Goal: Information Seeking & Learning: Learn about a topic

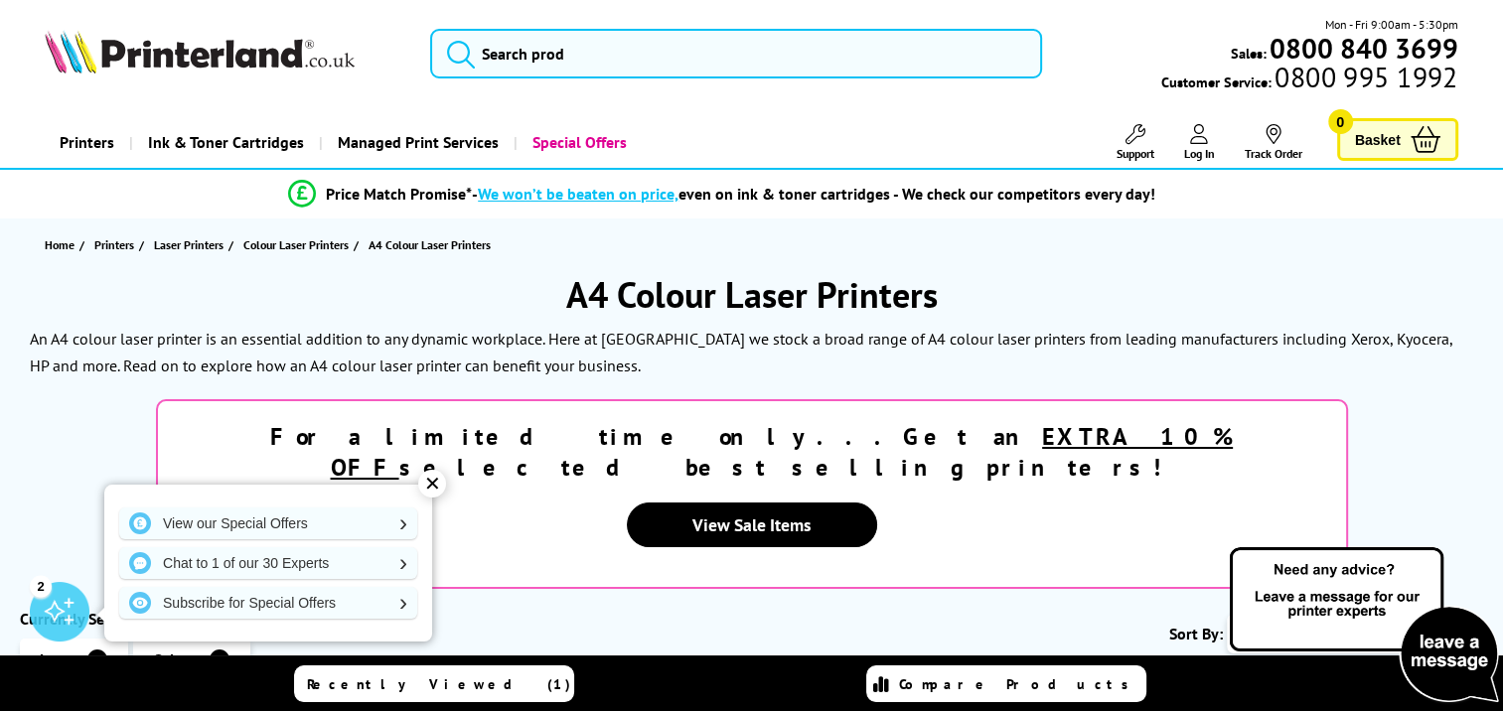
click at [429, 481] on div "✕" at bounding box center [432, 484] width 28 height 28
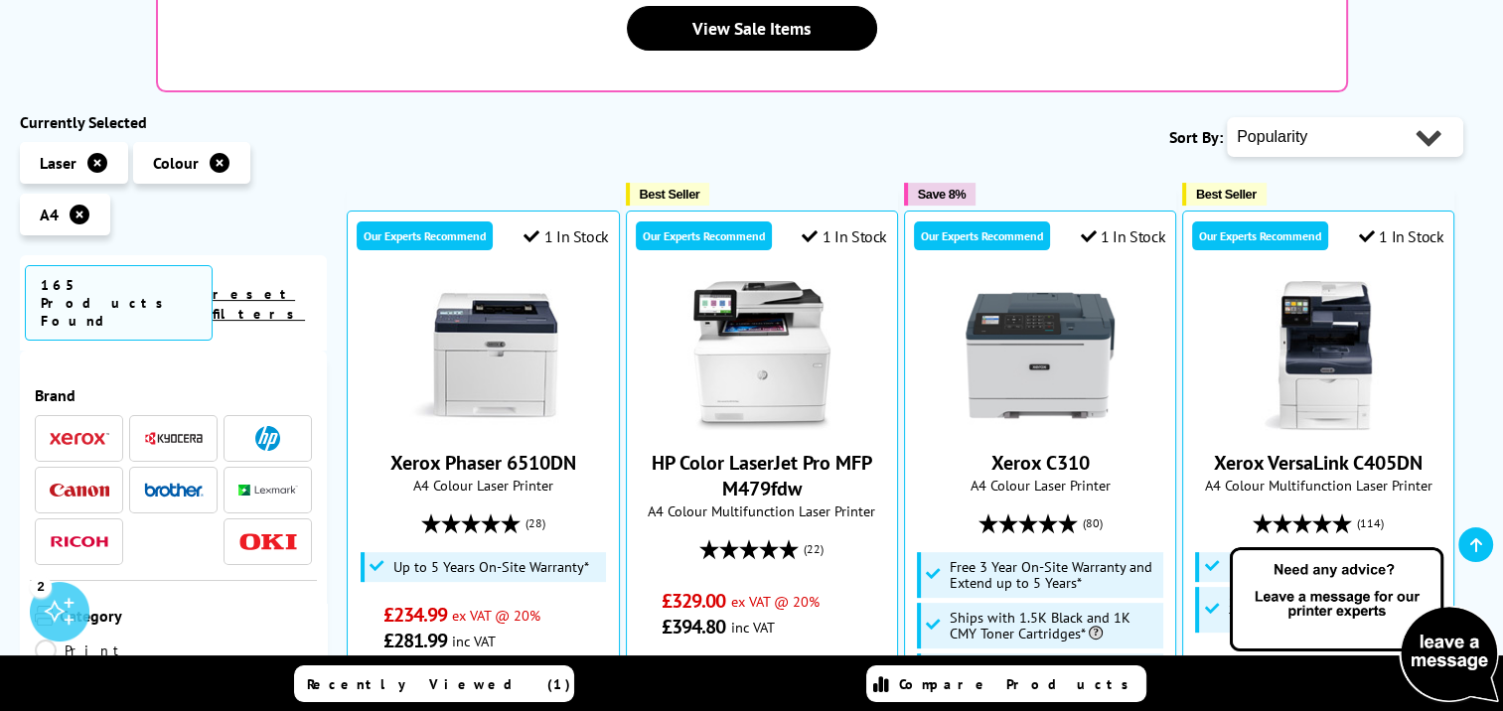
scroll to position [99, 0]
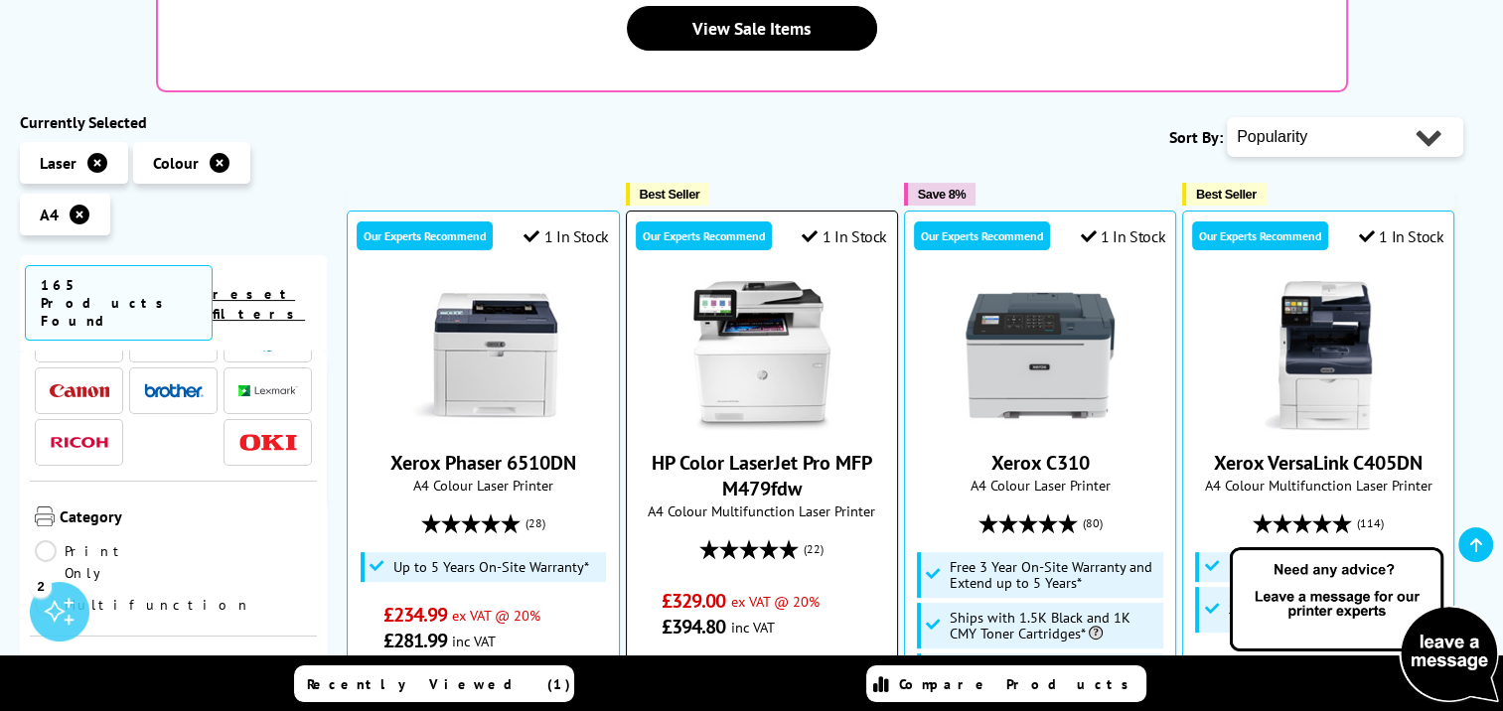
click at [804, 450] on span "HP Color LaserJet Pro MFP M479fdw" at bounding box center [762, 476] width 240 height 52
click at [752, 281] on img at bounding box center [761, 355] width 149 height 149
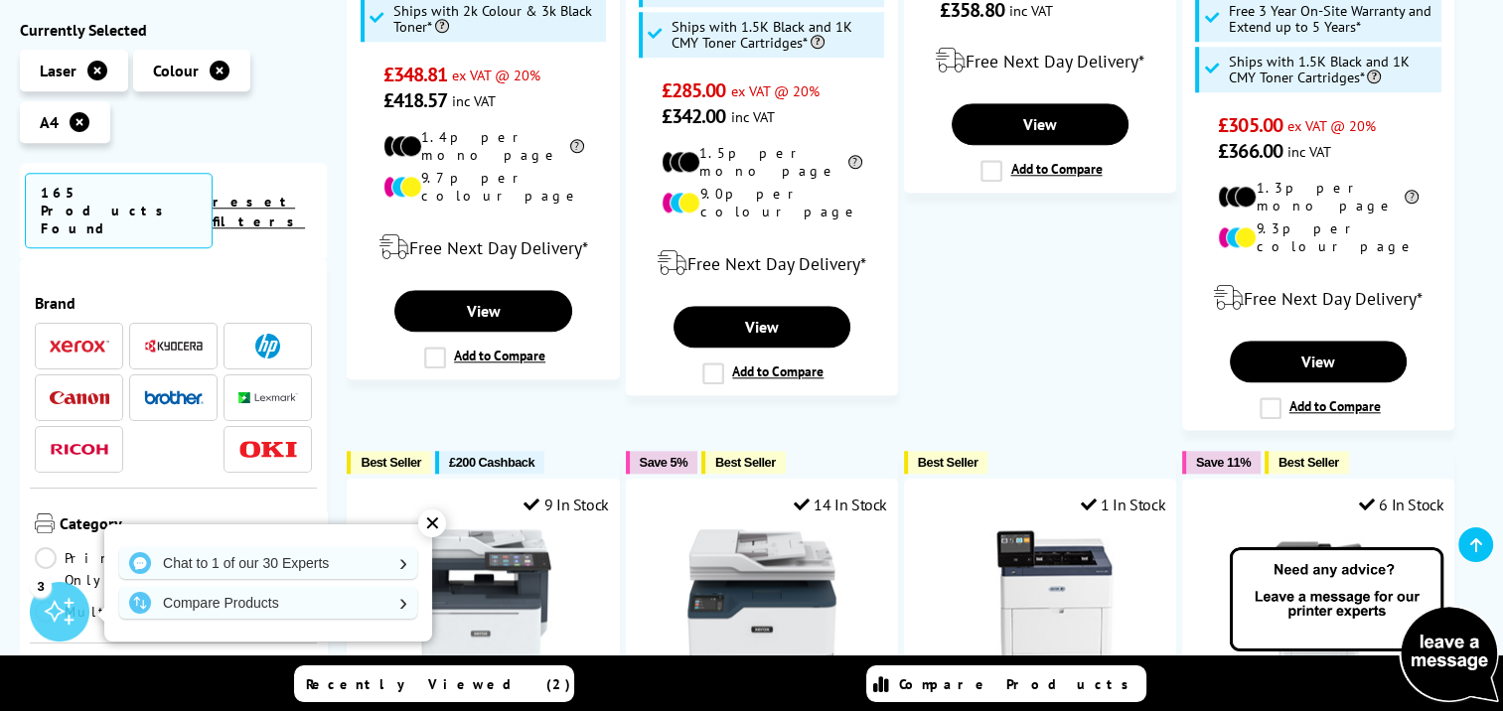
scroll to position [1688, 0]
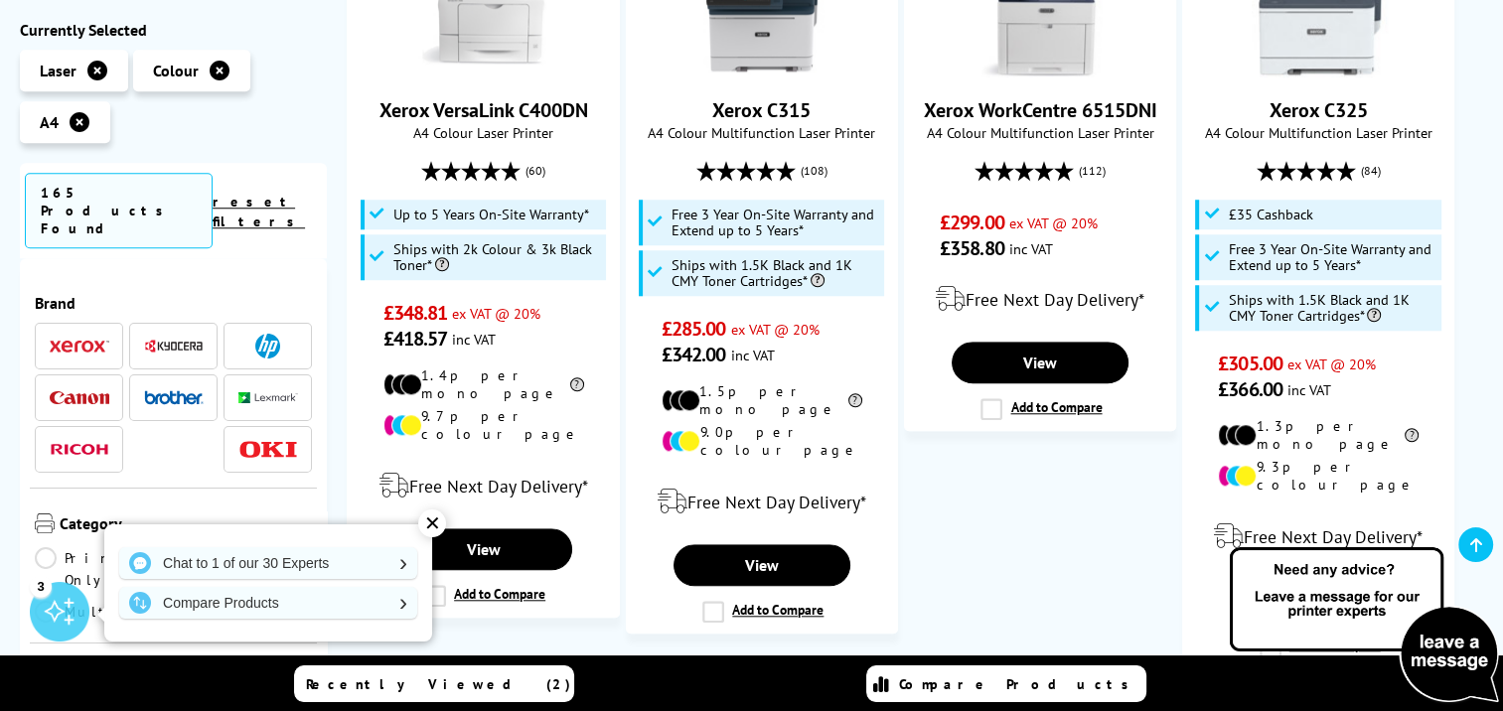
click at [60, 391] on img at bounding box center [80, 397] width 60 height 13
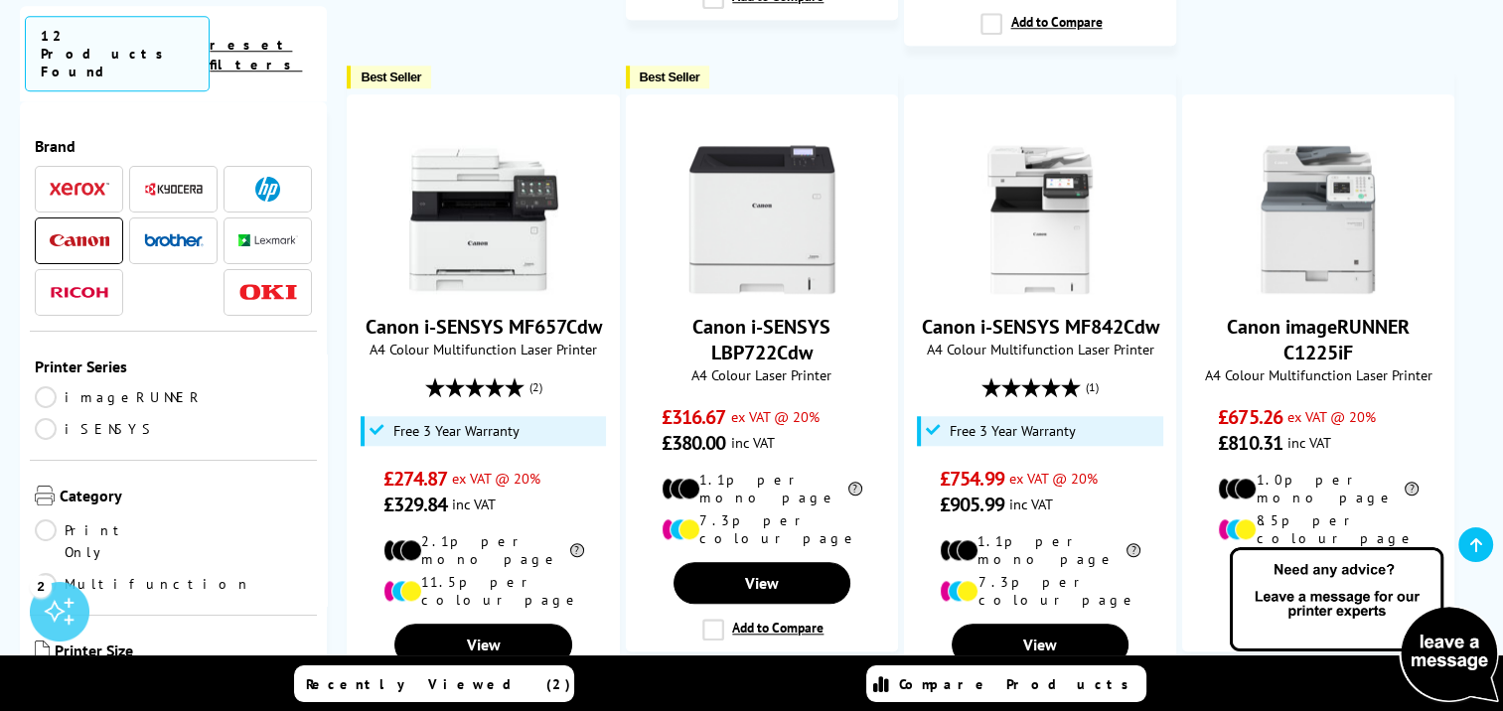
scroll to position [1788, 0]
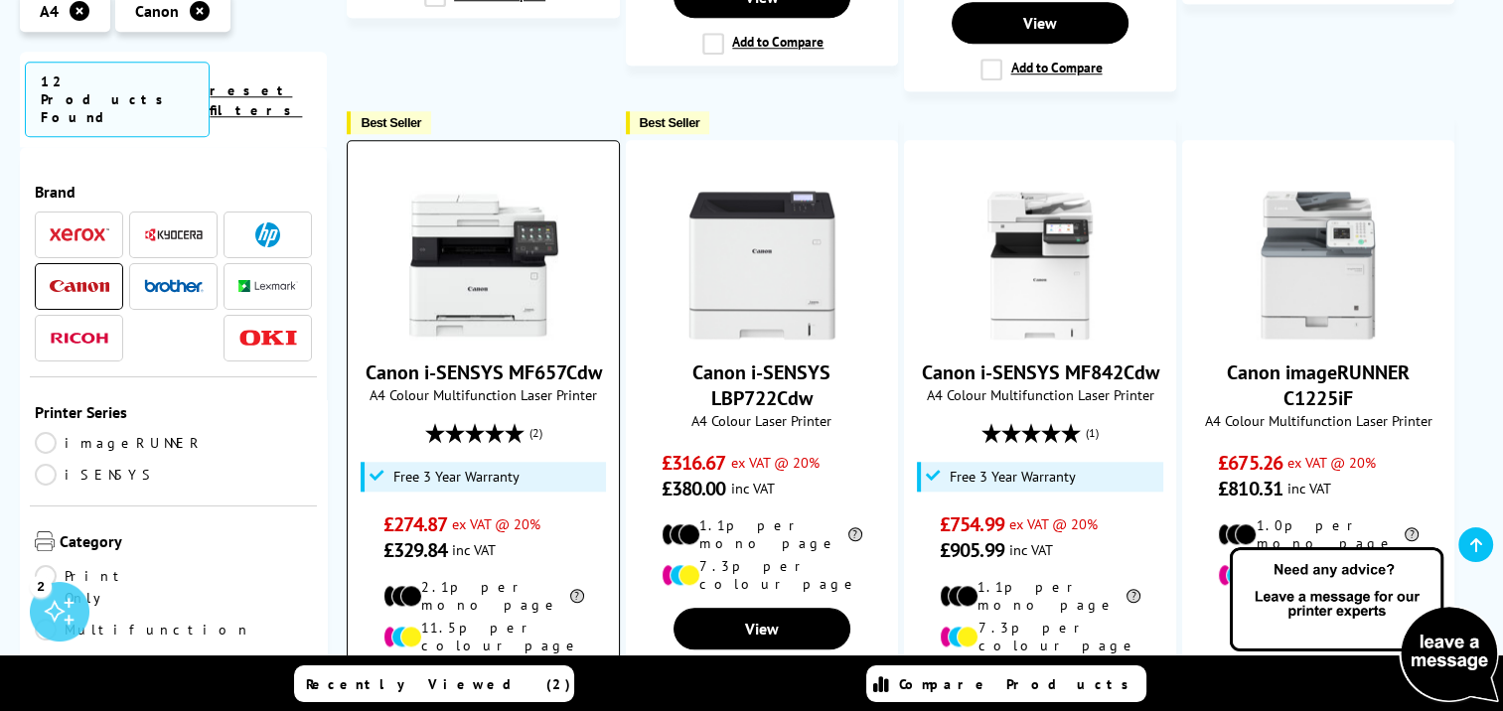
click at [495, 211] on img at bounding box center [483, 265] width 149 height 149
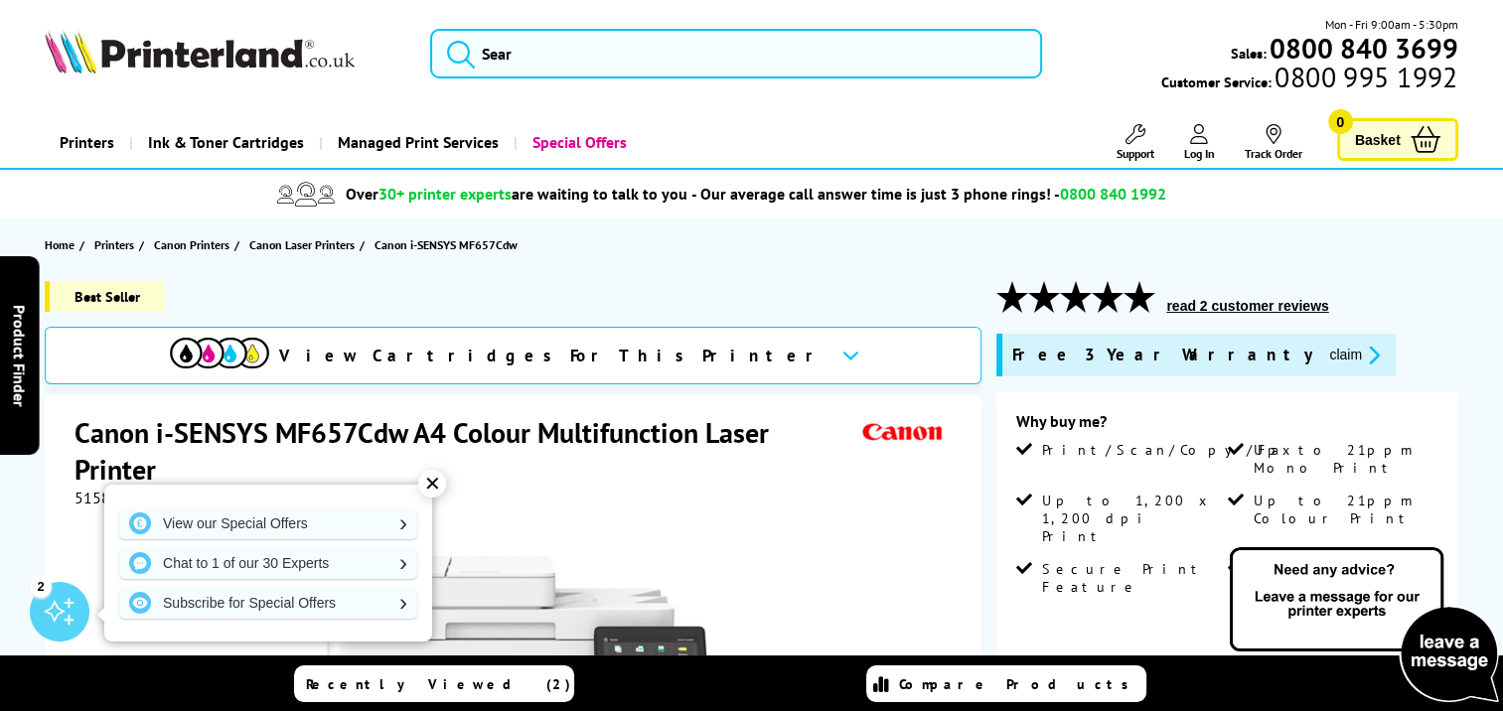
click at [436, 489] on div "✕" at bounding box center [432, 484] width 28 height 28
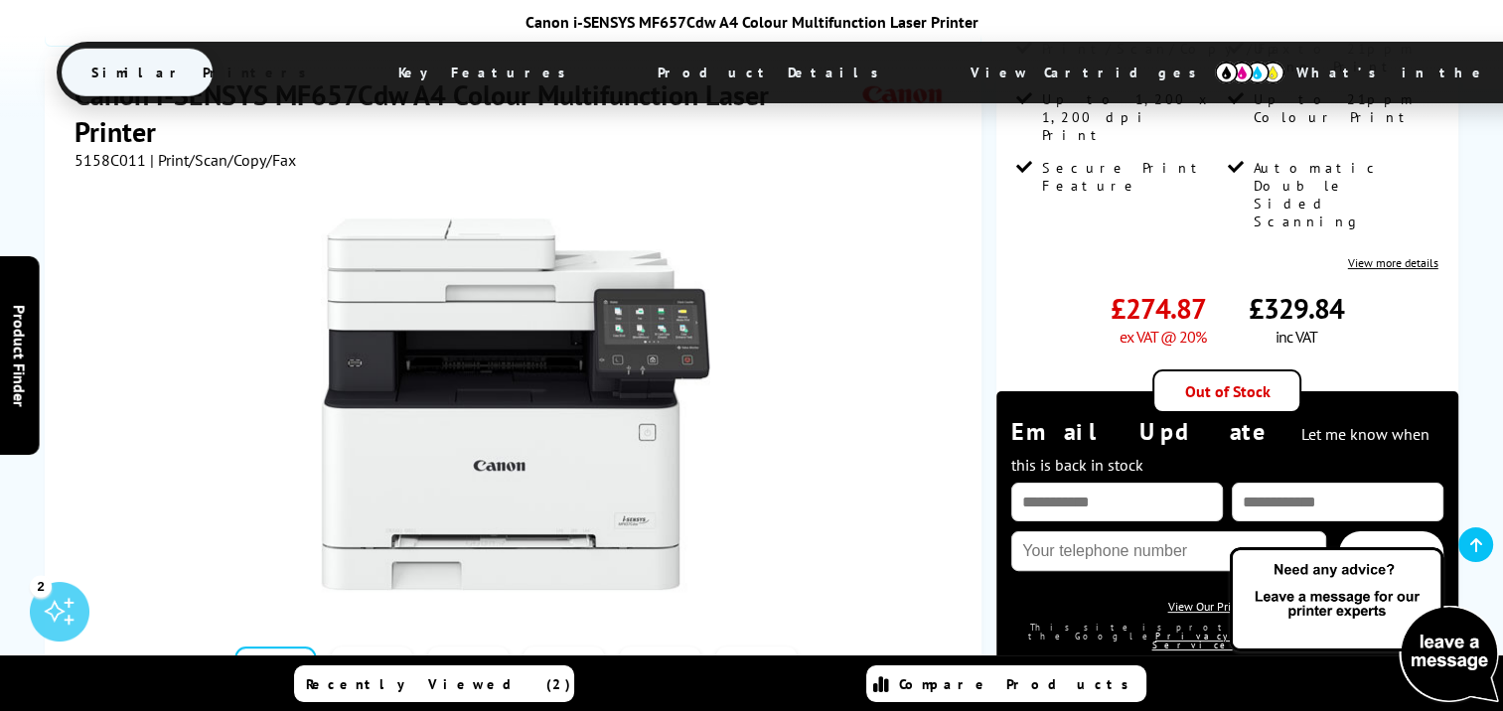
scroll to position [397, 0]
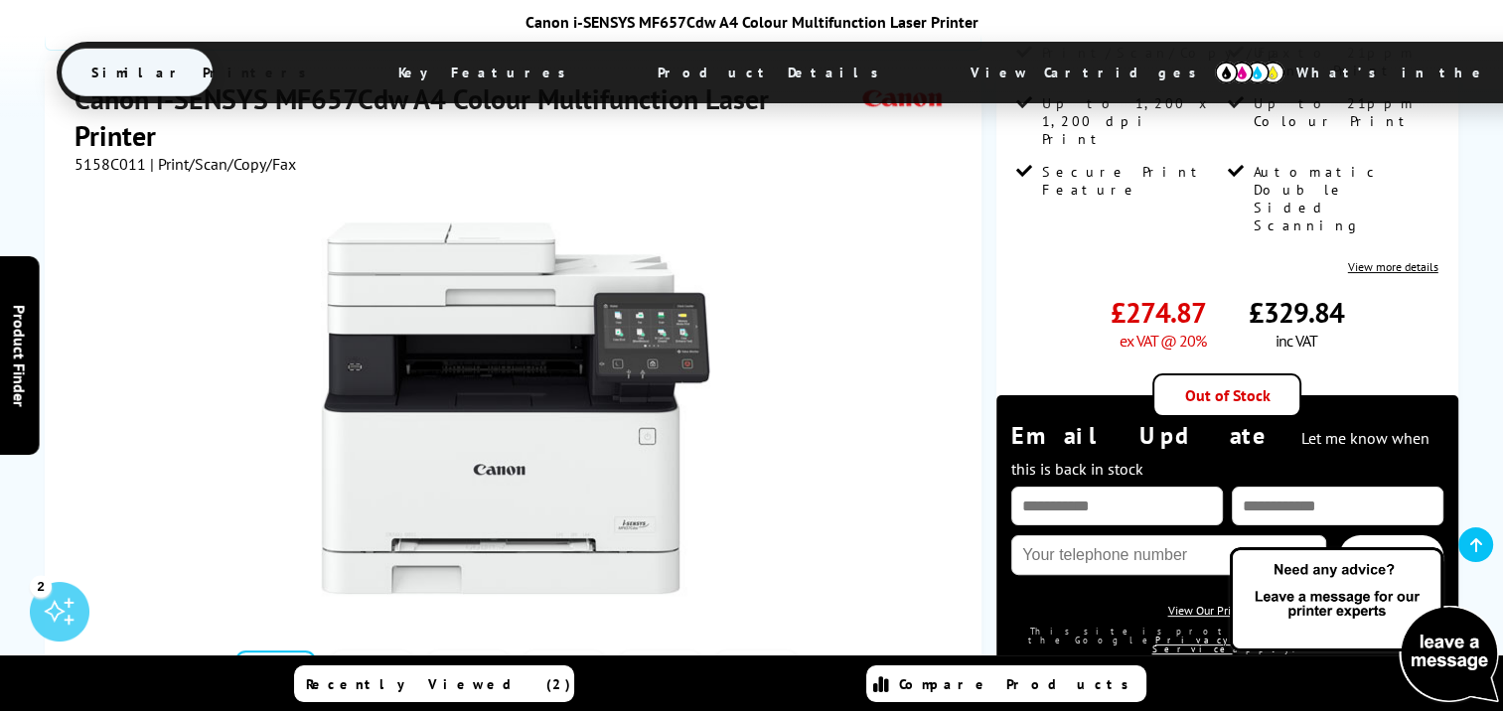
click at [371, 651] on link at bounding box center [371, 693] width 81 height 84
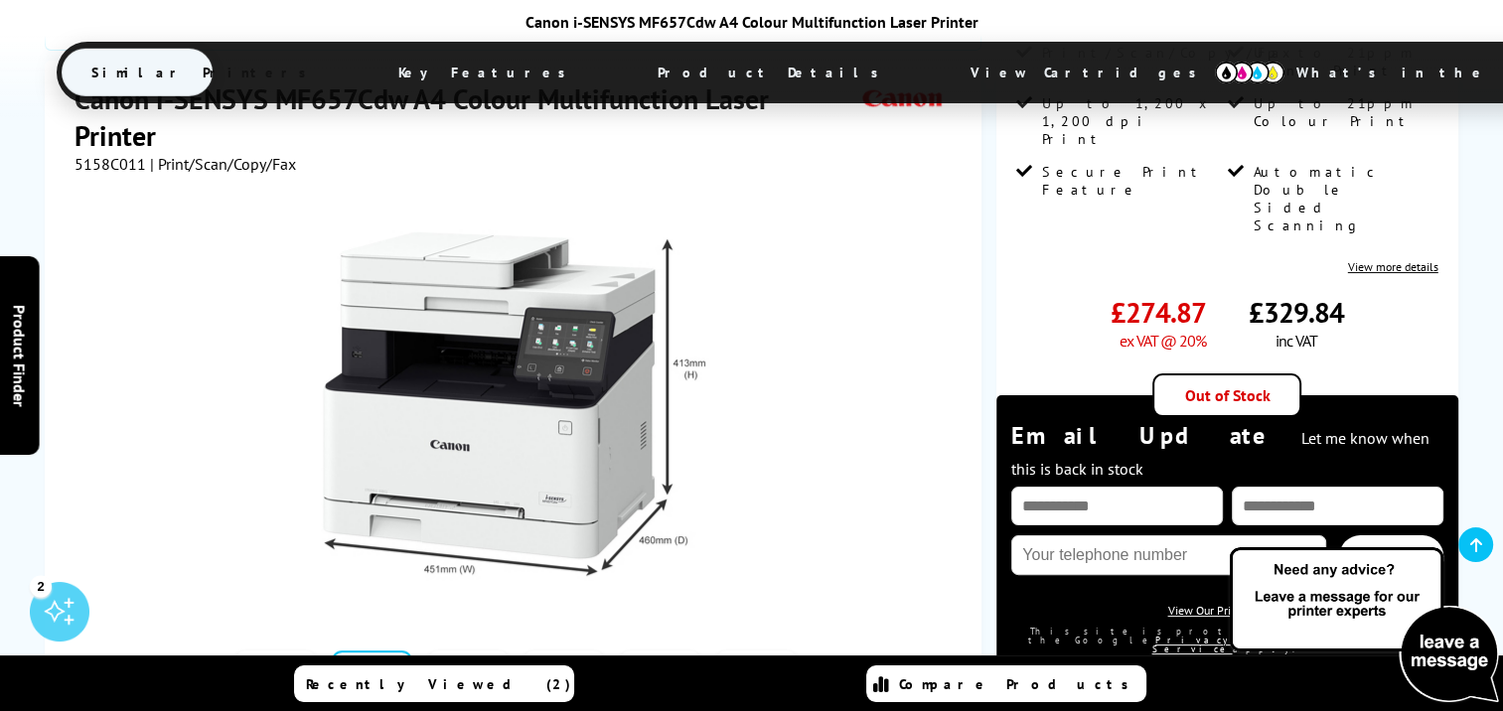
drag, startPoint x: 469, startPoint y: 616, endPoint x: 706, endPoint y: 616, distance: 237.4
click at [471, 651] on link at bounding box center [467, 693] width 81 height 84
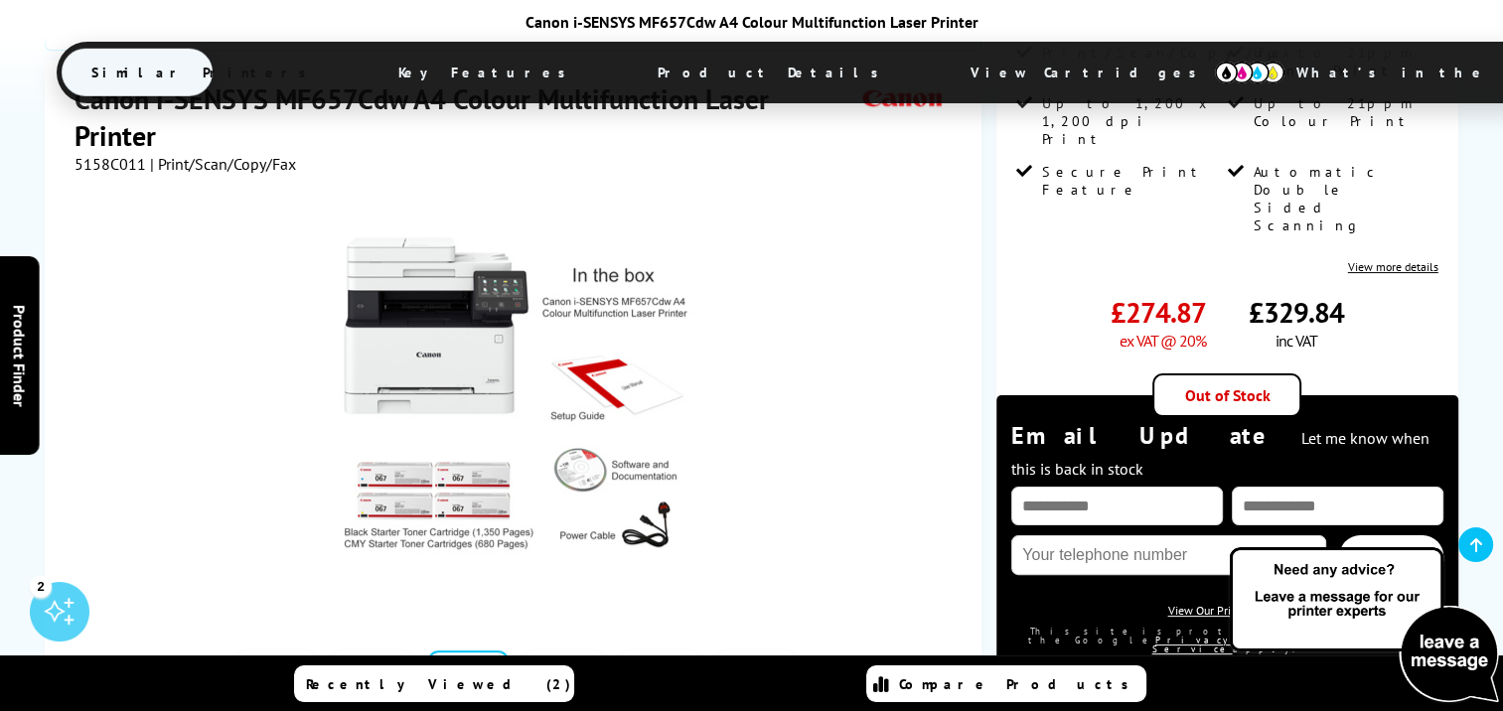
click at [659, 651] on link at bounding box center [659, 693] width 81 height 84
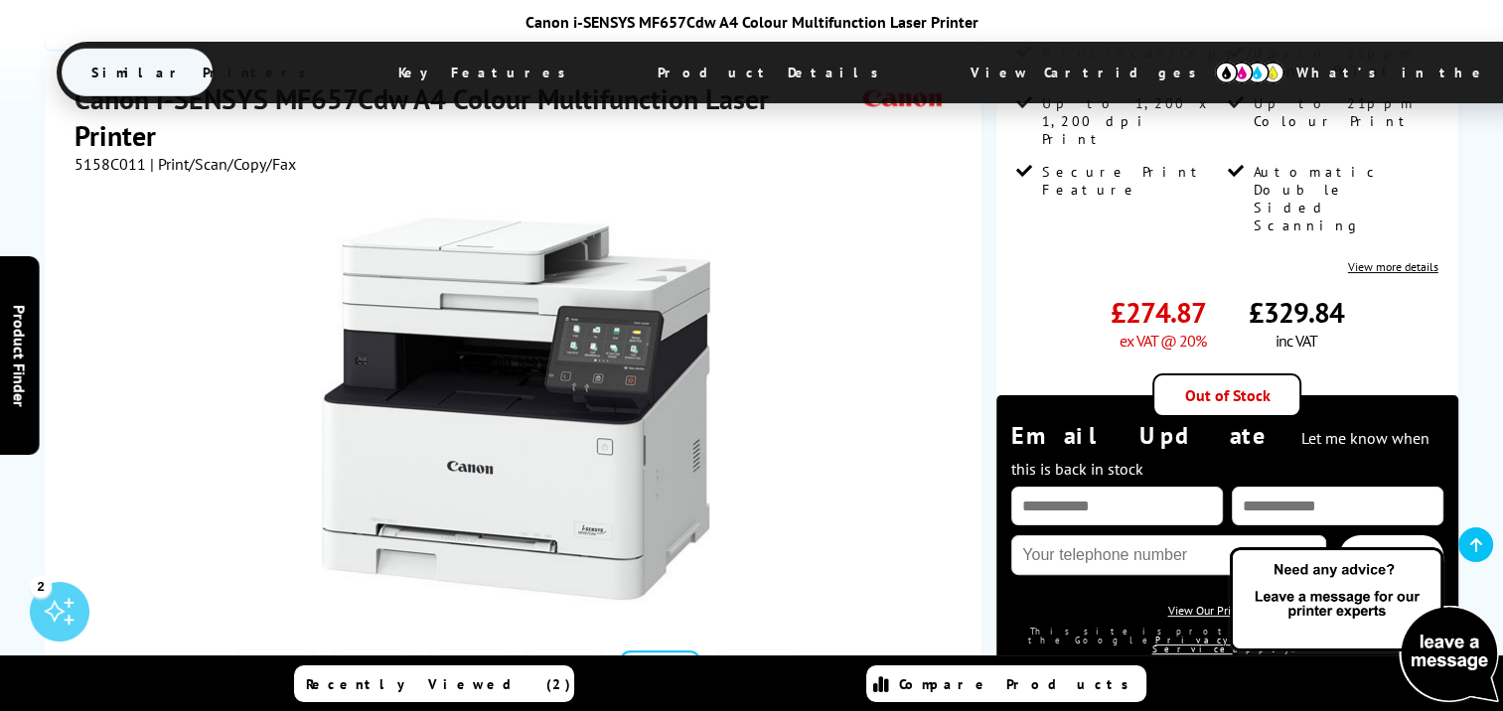
click at [754, 651] on link at bounding box center [755, 693] width 81 height 84
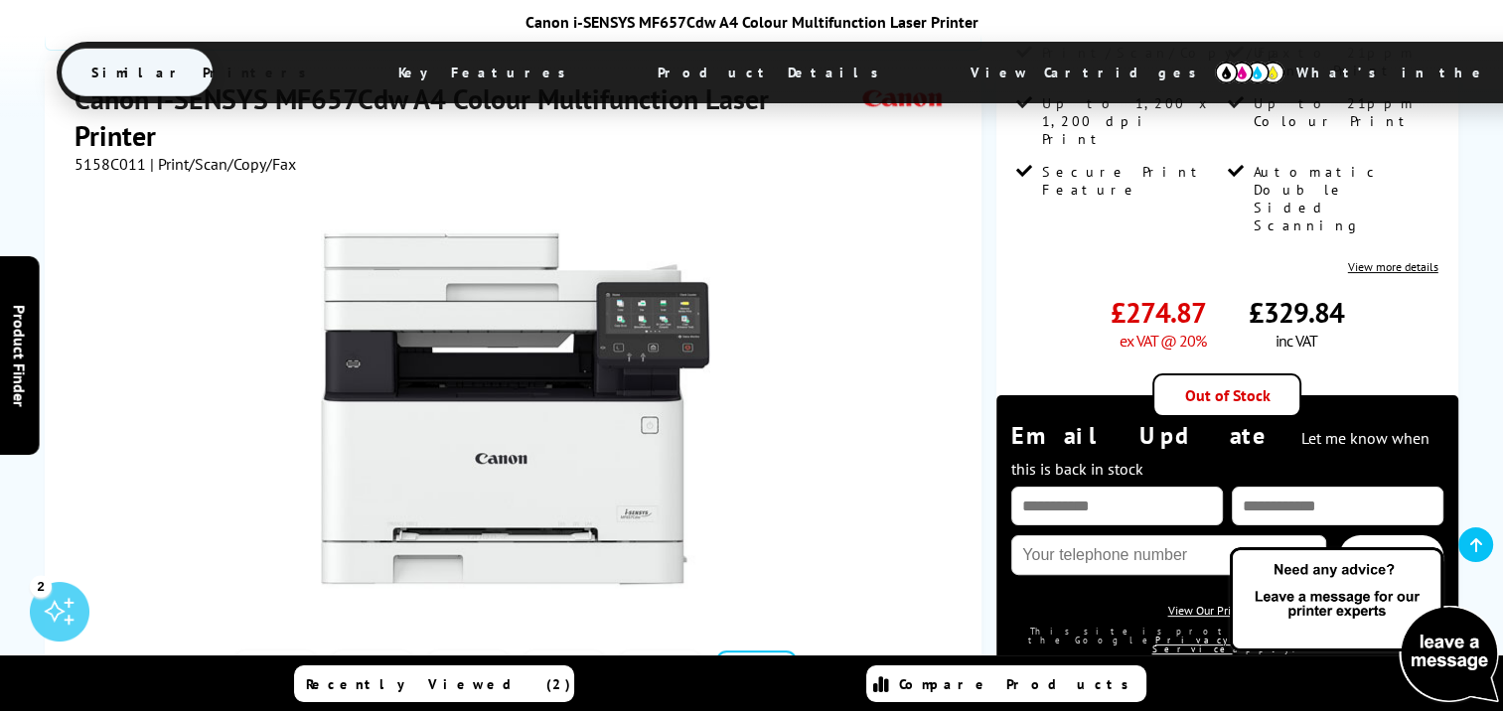
click at [826, 677] on button "button" at bounding box center [818, 692] width 30 height 30
click at [540, 651] on link at bounding box center [563, 693] width 81 height 84
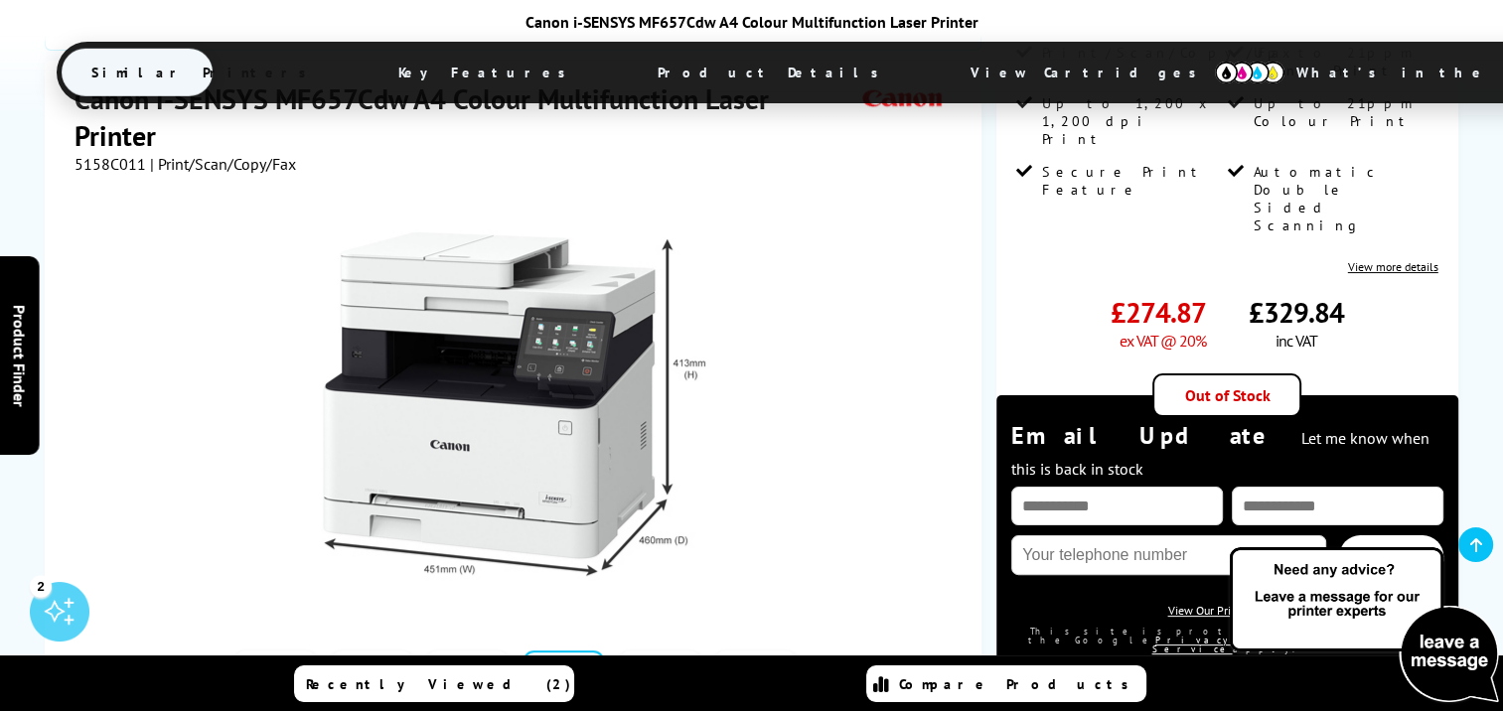
click at [657, 651] on link at bounding box center [659, 693] width 81 height 84
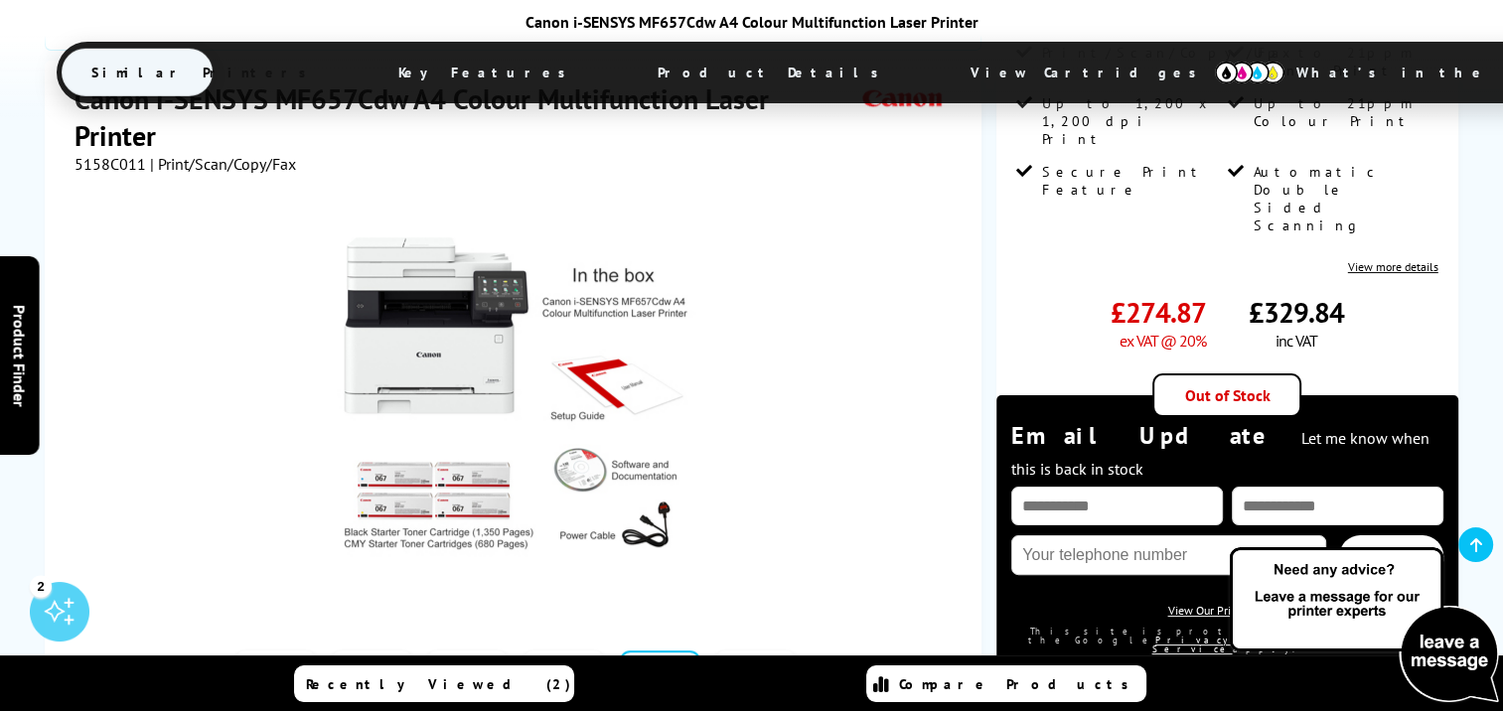
click at [755, 651] on link at bounding box center [755, 693] width 81 height 84
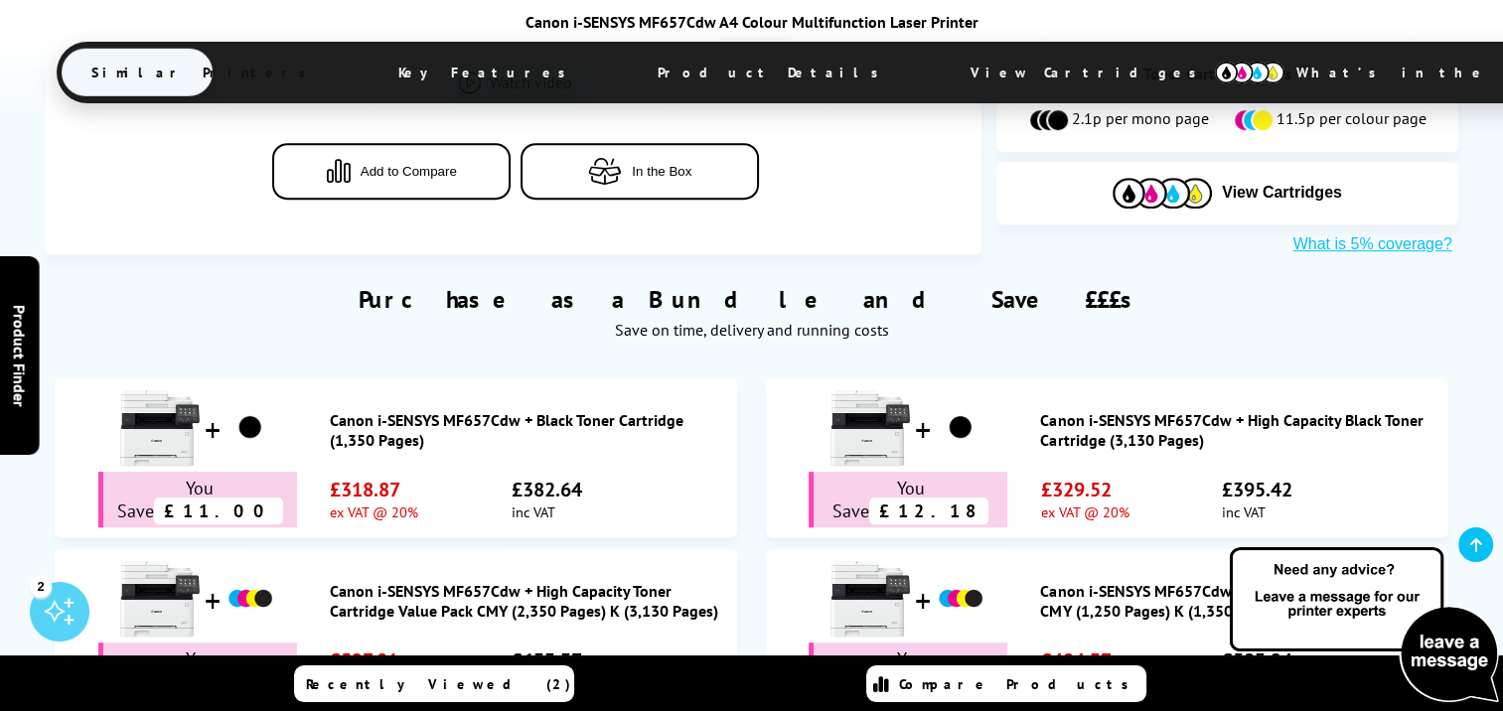
scroll to position [596, 0]
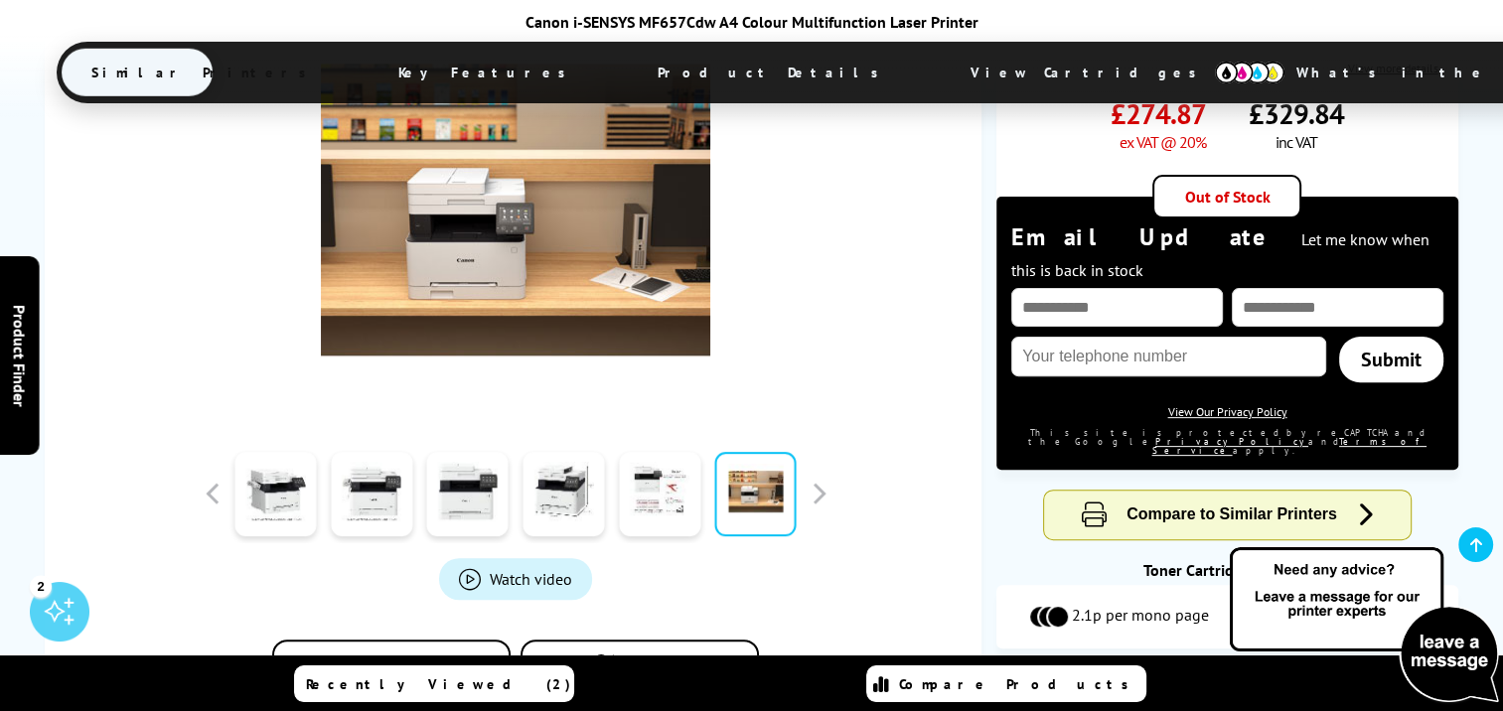
click at [628, 68] on span "Product Details" at bounding box center [773, 73] width 291 height 48
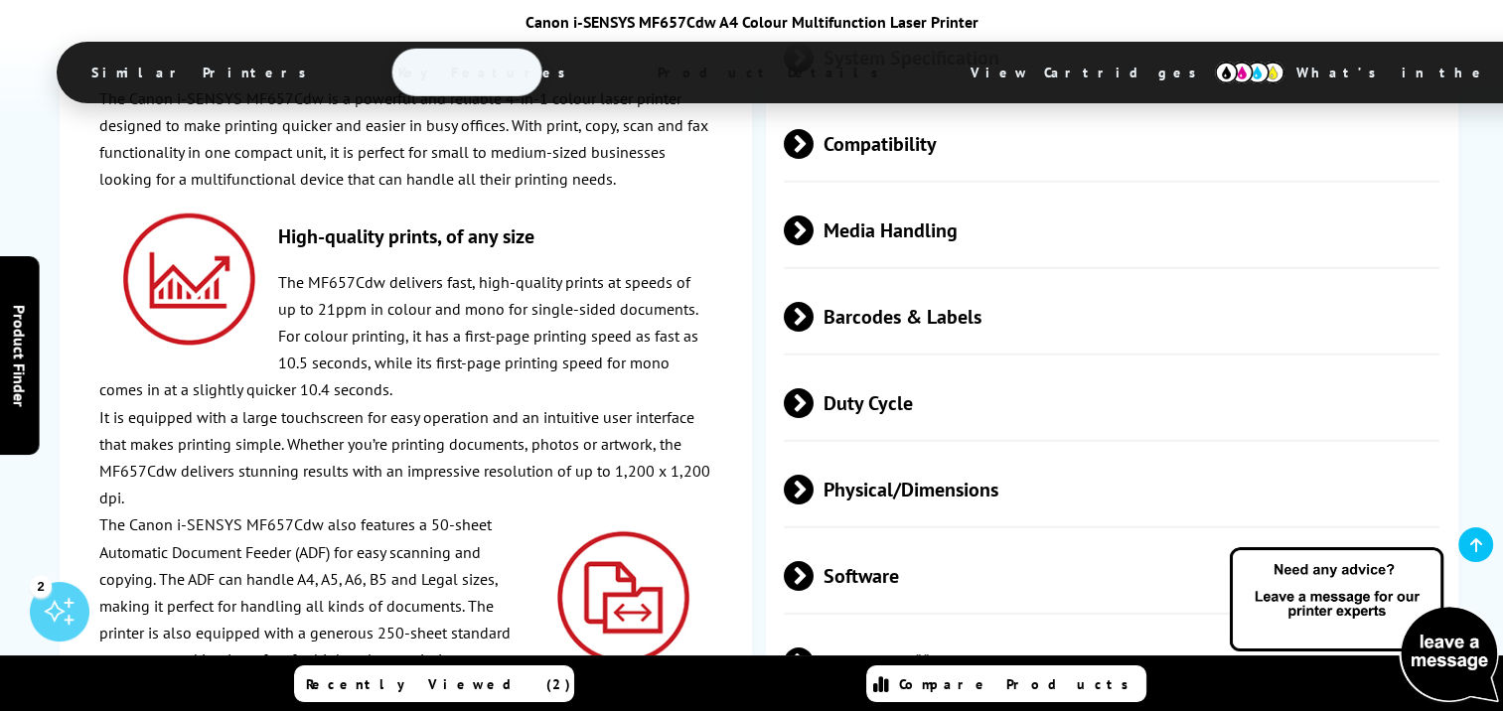
scroll to position [5690, 0]
